Goal: Task Accomplishment & Management: Use online tool/utility

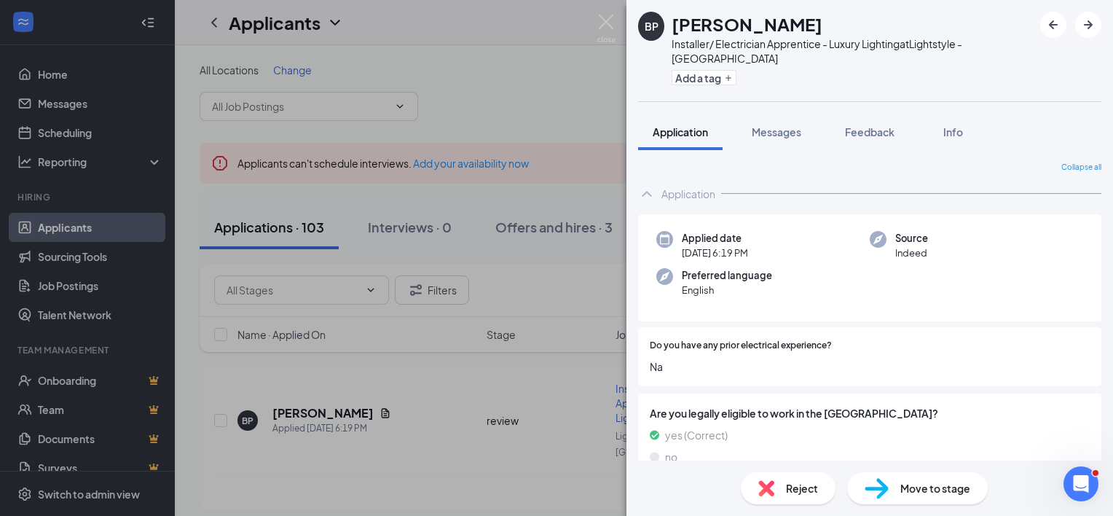
click at [418, 403] on div "BP [PERSON_NAME] Installer/ Electrician Apprentice - Luxury Lighting at Lightst…" at bounding box center [556, 258] width 1113 height 516
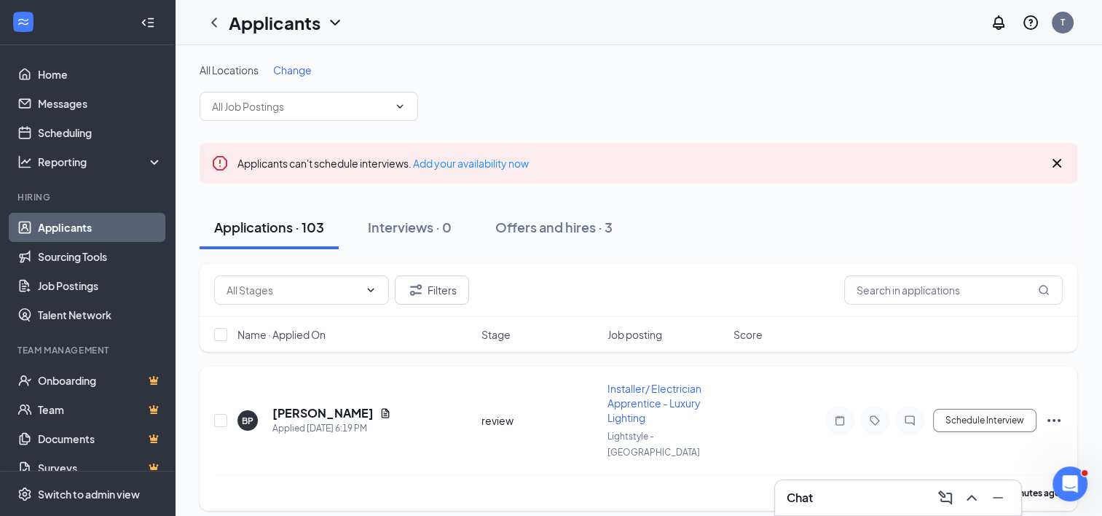
click at [632, 416] on span "Installer/ Electrician Apprentice - Luxury Lighting" at bounding box center [654, 403] width 94 height 42
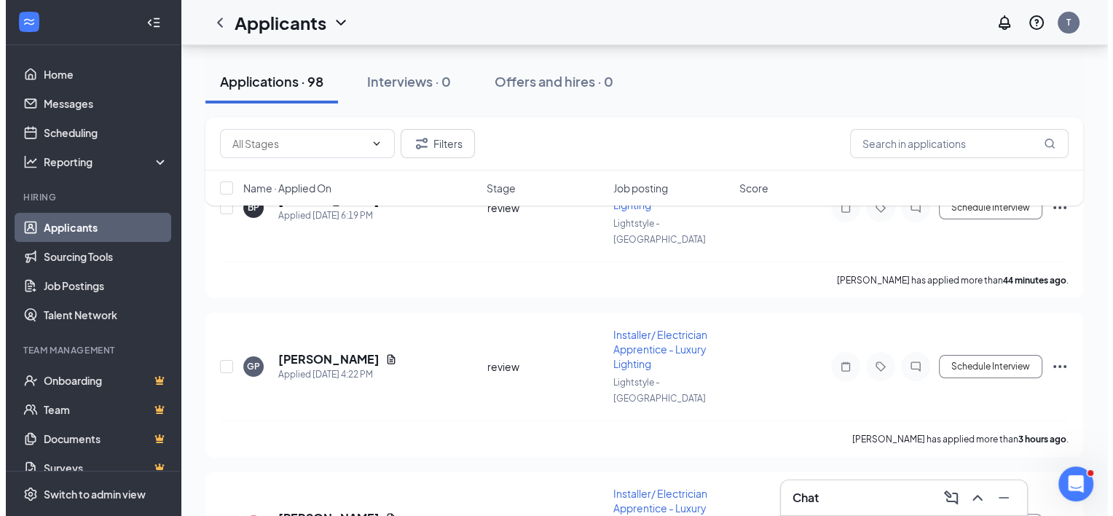
scroll to position [265, 0]
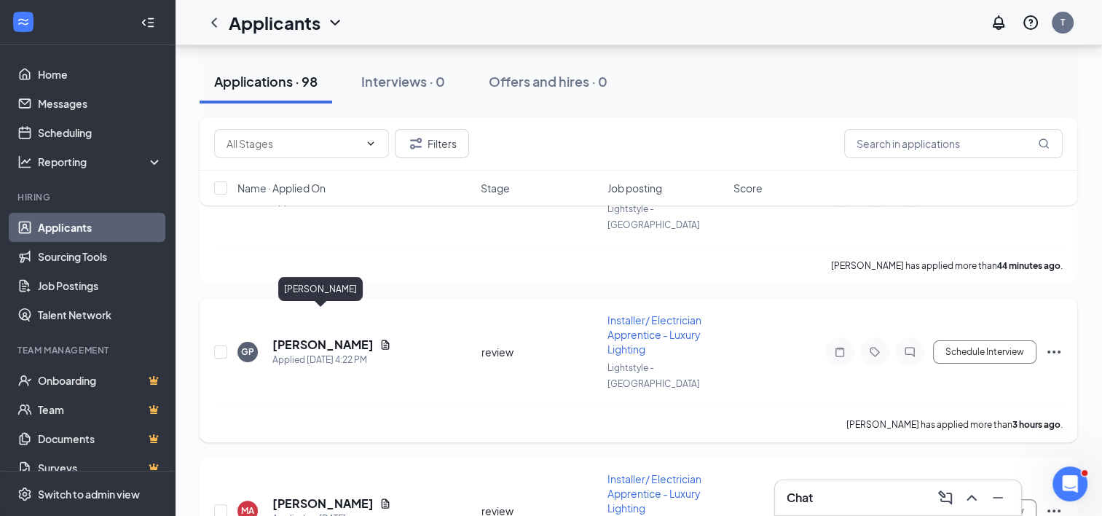
click at [337, 336] on h5 "[PERSON_NAME]" at bounding box center [322, 344] width 101 height 16
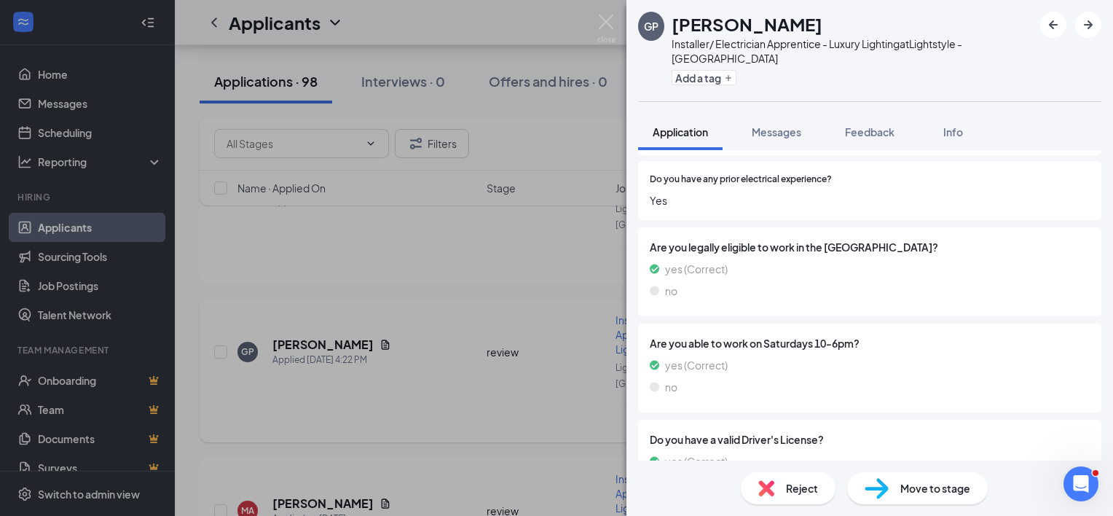
scroll to position [203, 0]
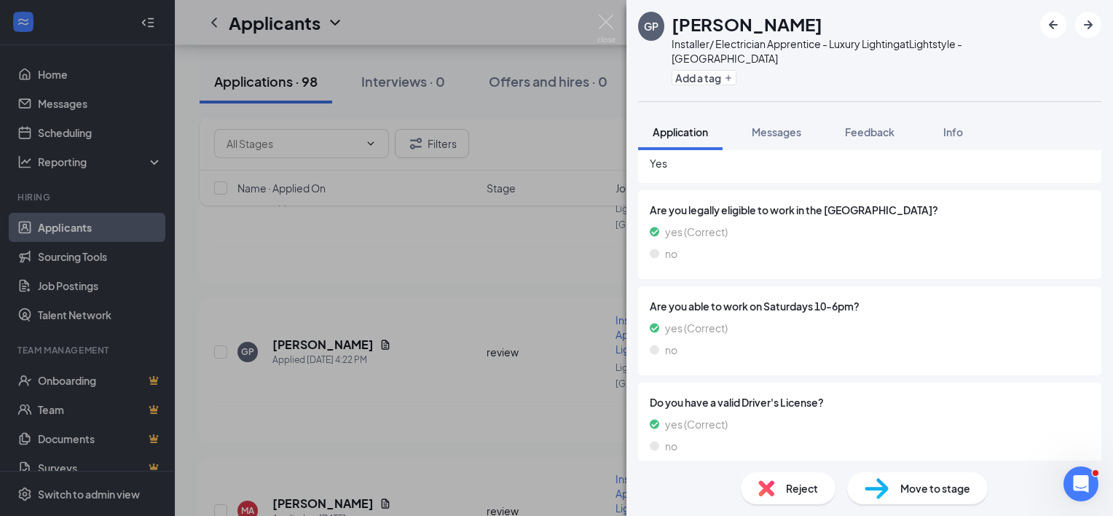
click at [366, 320] on div "GP [PERSON_NAME] Installer/ Electrician Apprentice - Luxury Lighting at Lightst…" at bounding box center [556, 258] width 1113 height 516
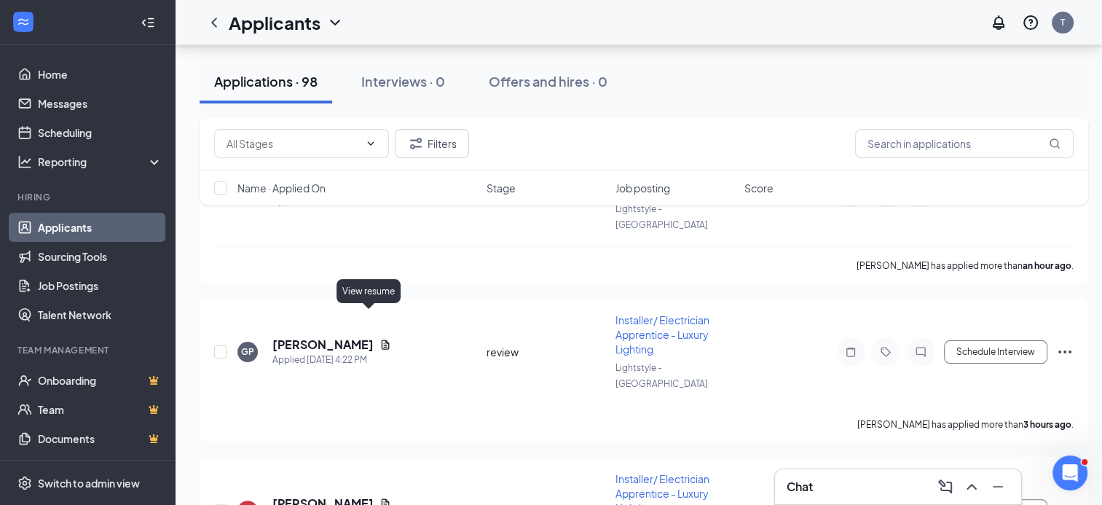
click at [379, 339] on icon "Document" at bounding box center [385, 345] width 12 height 12
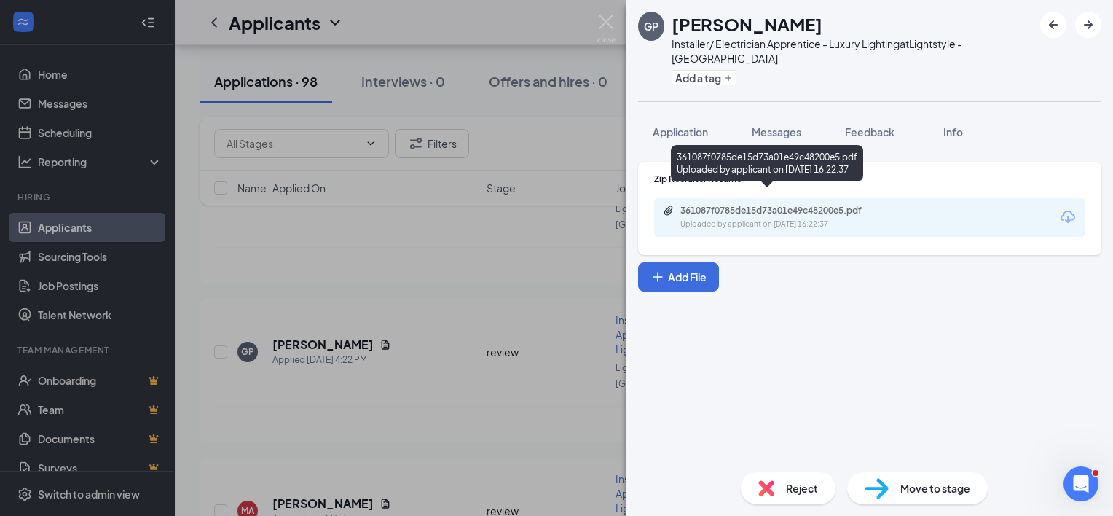
click at [720, 205] on div "361087f0785de15d73a01e49c48200e5.pdf" at bounding box center [782, 211] width 204 height 12
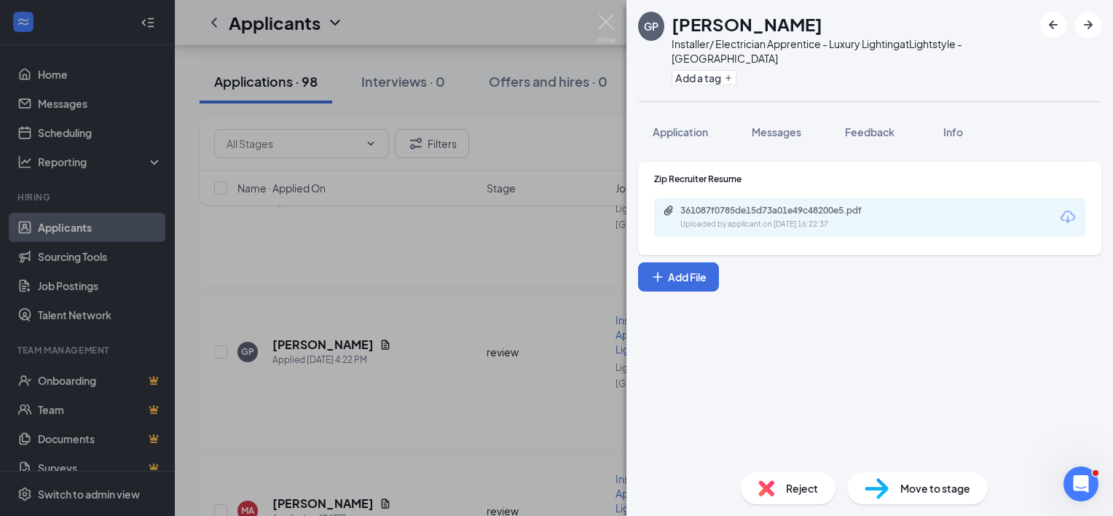
click at [336, 456] on div "GP [PERSON_NAME] Installer/ Electrician Apprentice - Luxury Lighting at Lightst…" at bounding box center [556, 258] width 1113 height 516
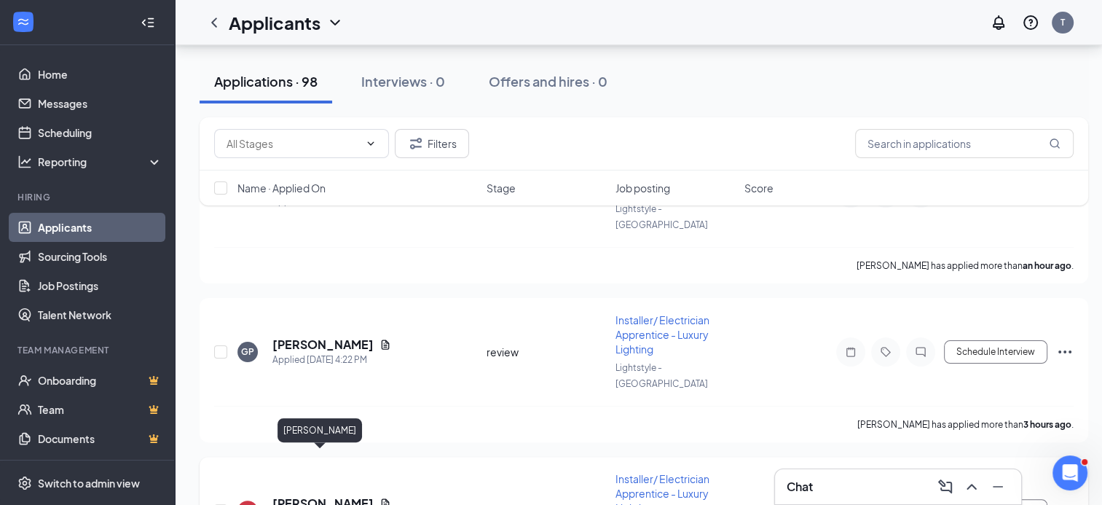
click at [344, 495] on h5 "[PERSON_NAME]" at bounding box center [322, 503] width 101 height 16
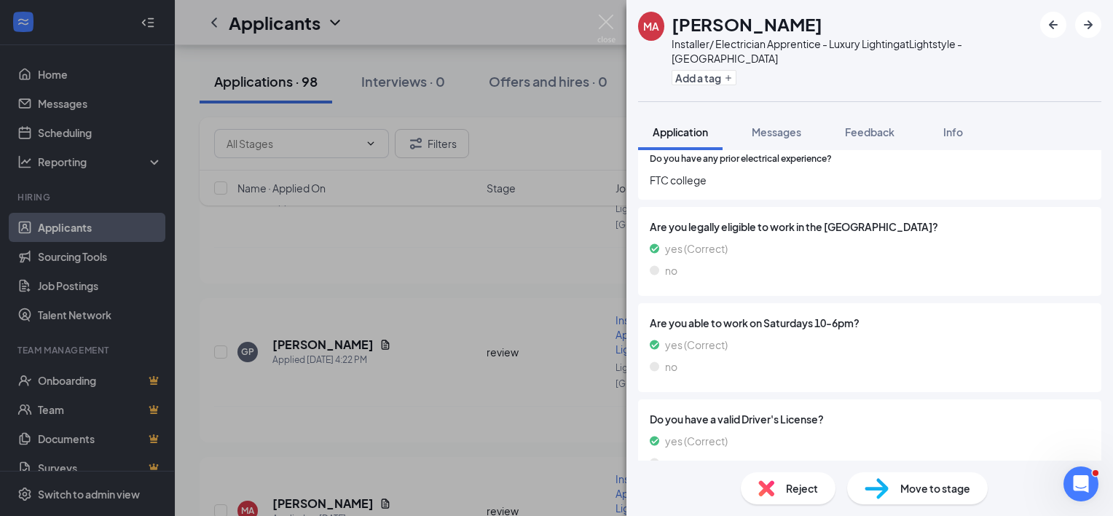
scroll to position [203, 0]
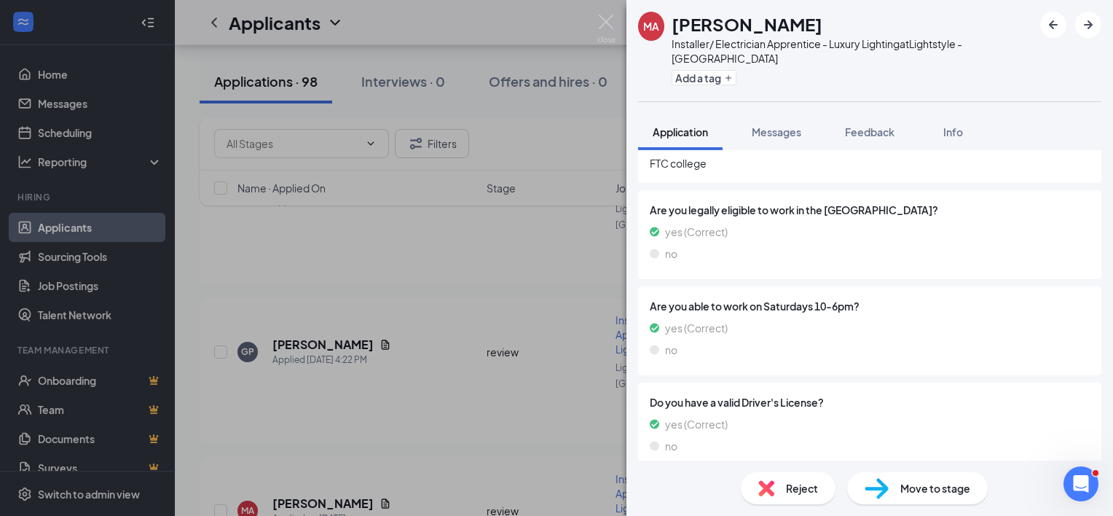
click at [357, 457] on div "MA [PERSON_NAME] Installer/ Electrician Apprentice - Luxury Lighting at Lightst…" at bounding box center [556, 258] width 1113 height 516
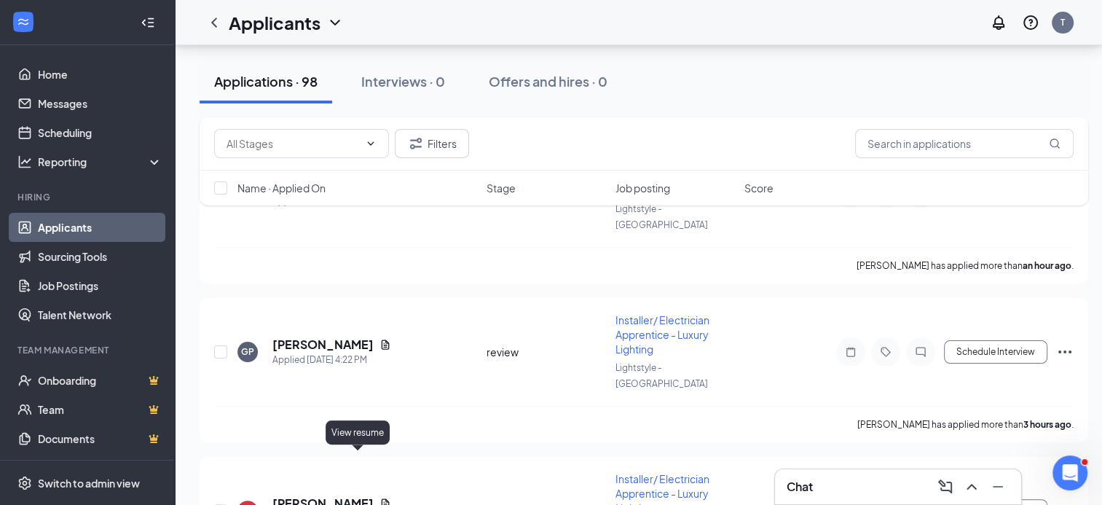
click at [379, 497] on icon "Document" at bounding box center [385, 503] width 12 height 12
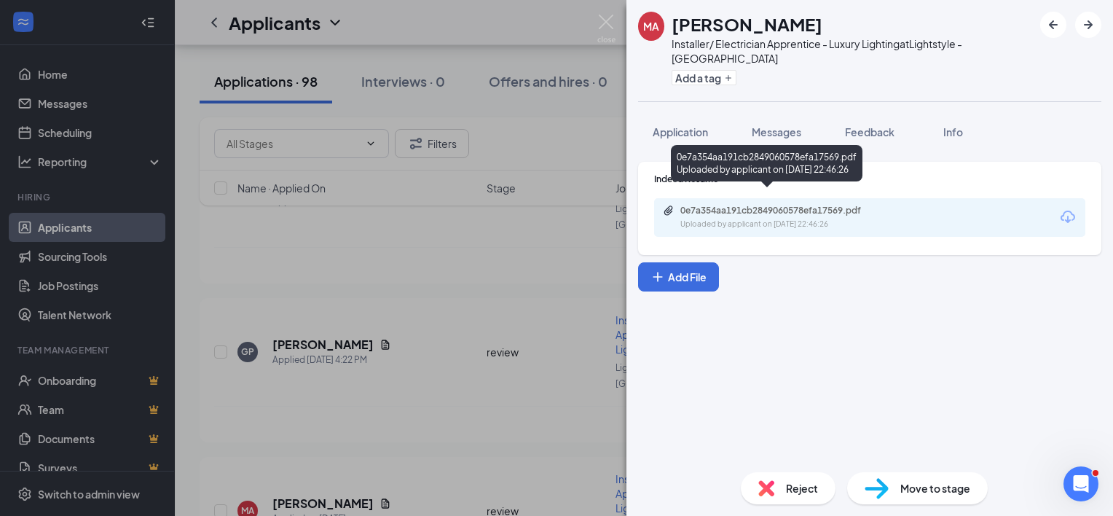
click at [790, 205] on div "0e7a354aa191cb2849060578efa17569.pdf" at bounding box center [782, 211] width 204 height 12
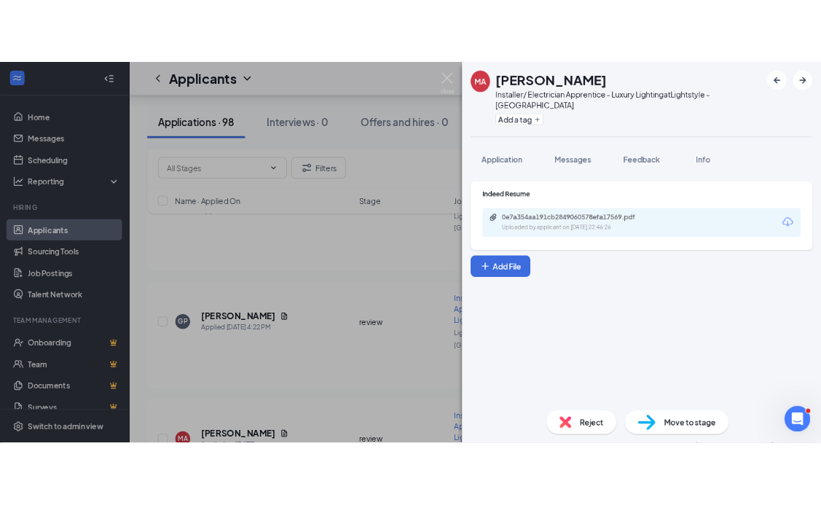
scroll to position [304, 0]
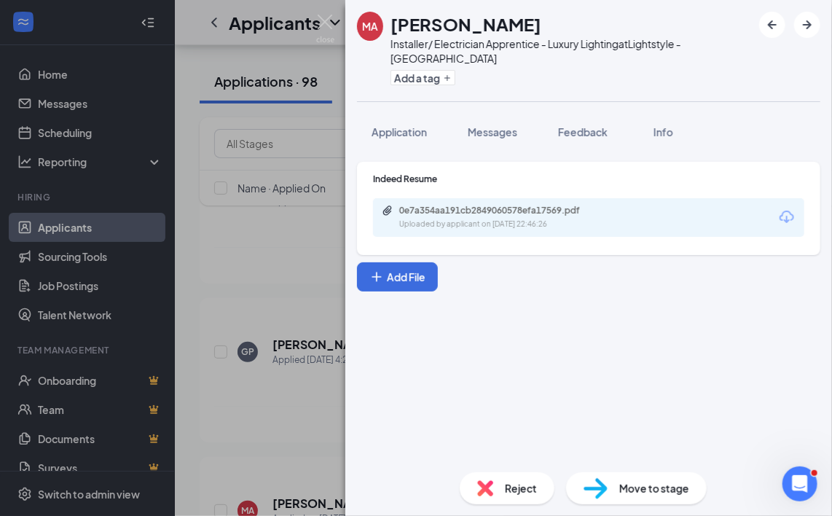
click at [245, 411] on div "MA [PERSON_NAME] Installer/ Electrician Apprentice - Luxury Lighting at Lightst…" at bounding box center [416, 258] width 832 height 516
